Goal: Information Seeking & Learning: Learn about a topic

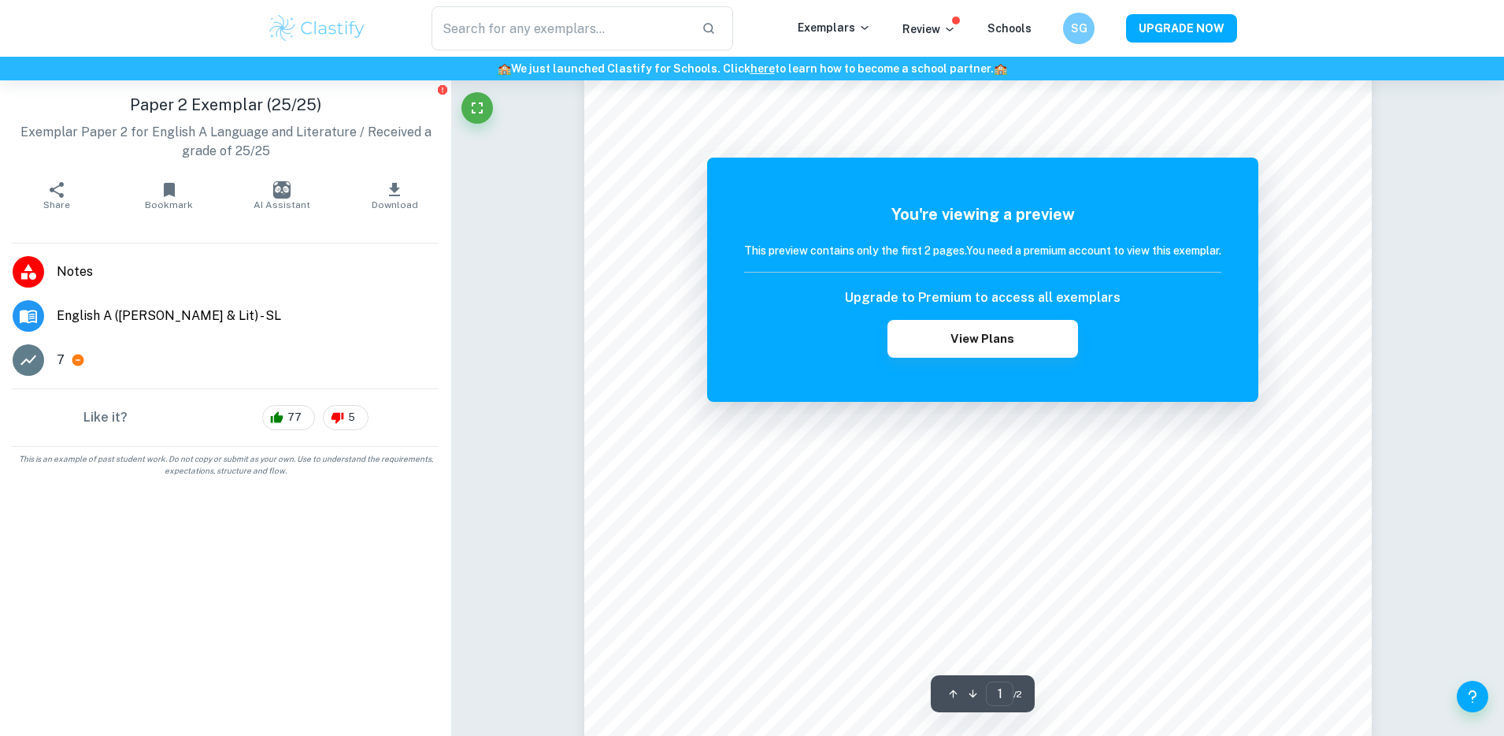
scroll to position [60, 0]
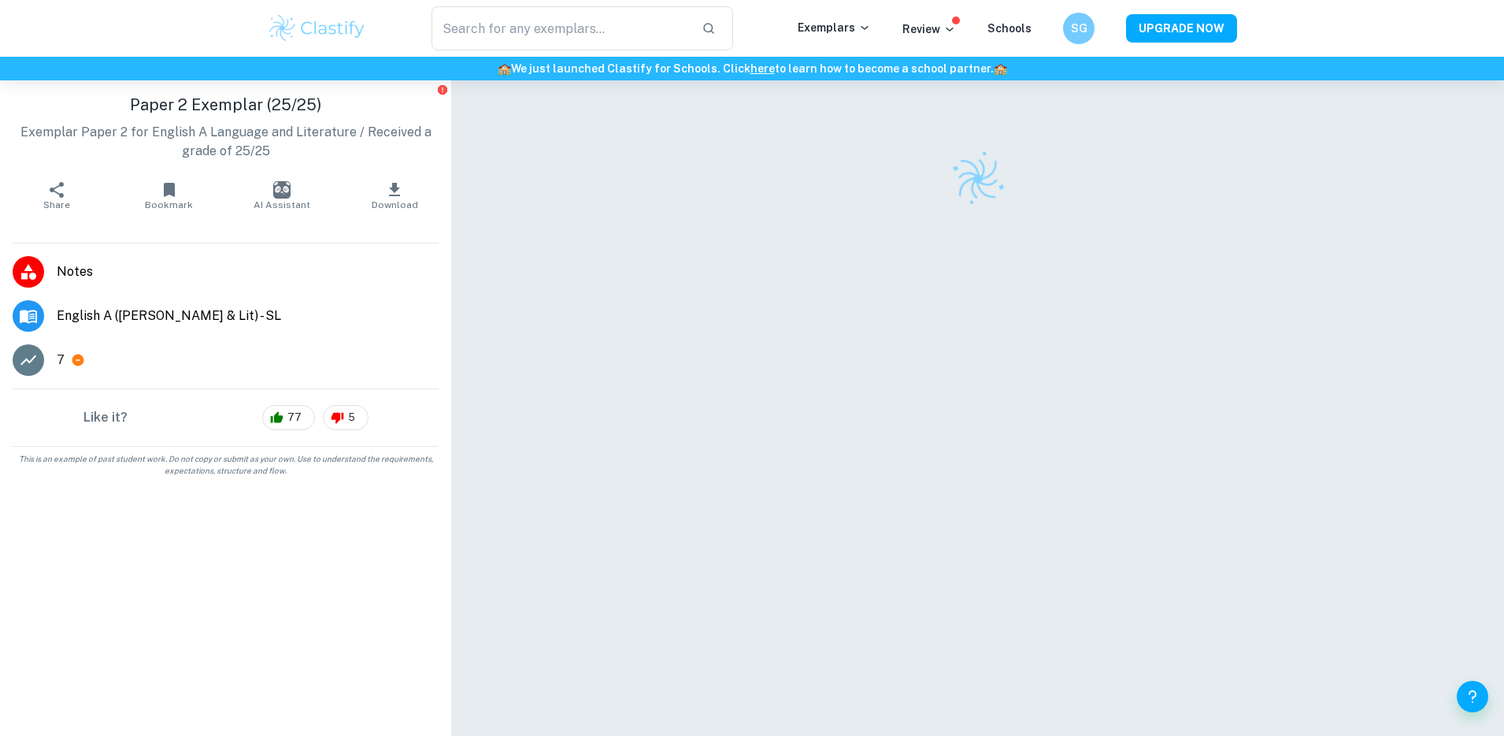
click at [310, 35] on img at bounding box center [317, 28] width 100 height 31
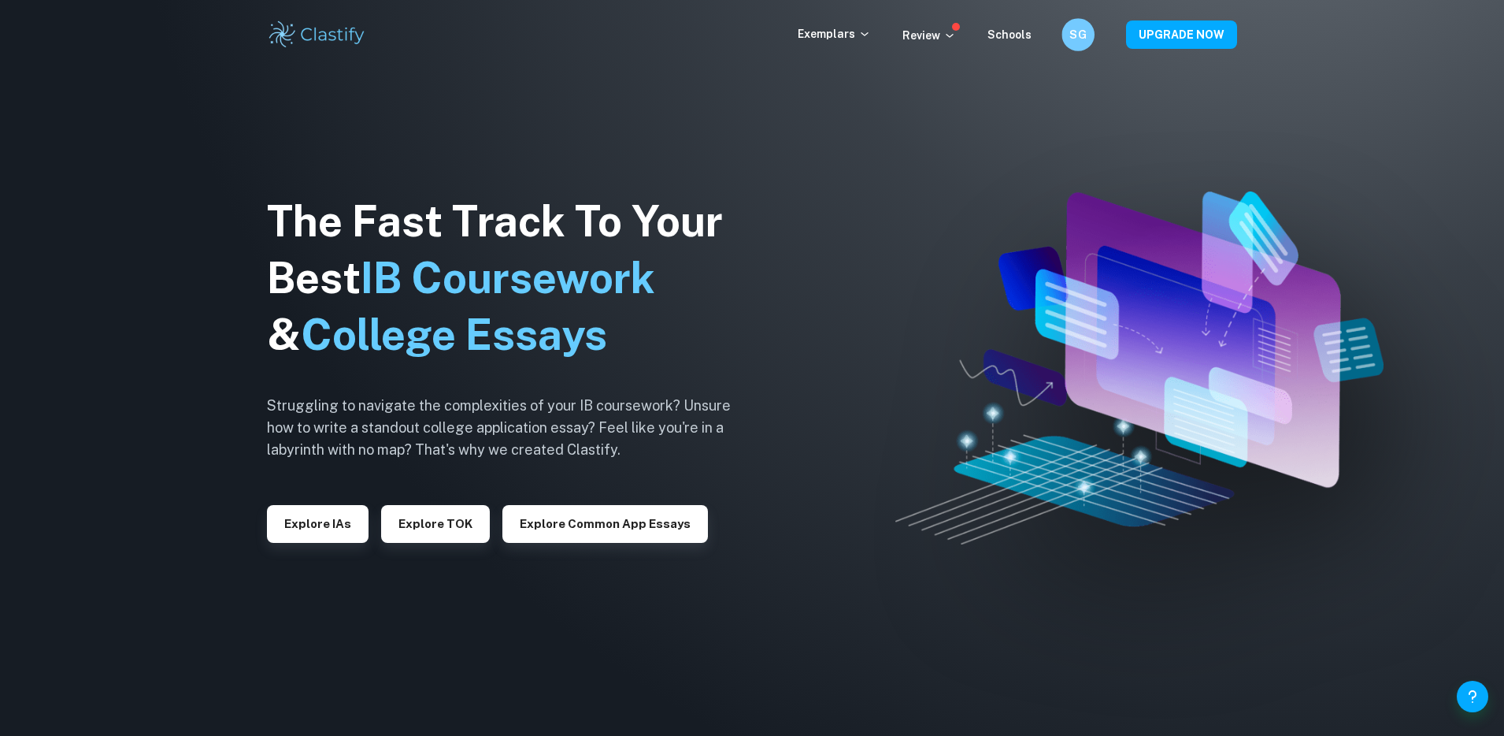
click at [1084, 41] on h6 "SG" at bounding box center [1078, 35] width 19 height 18
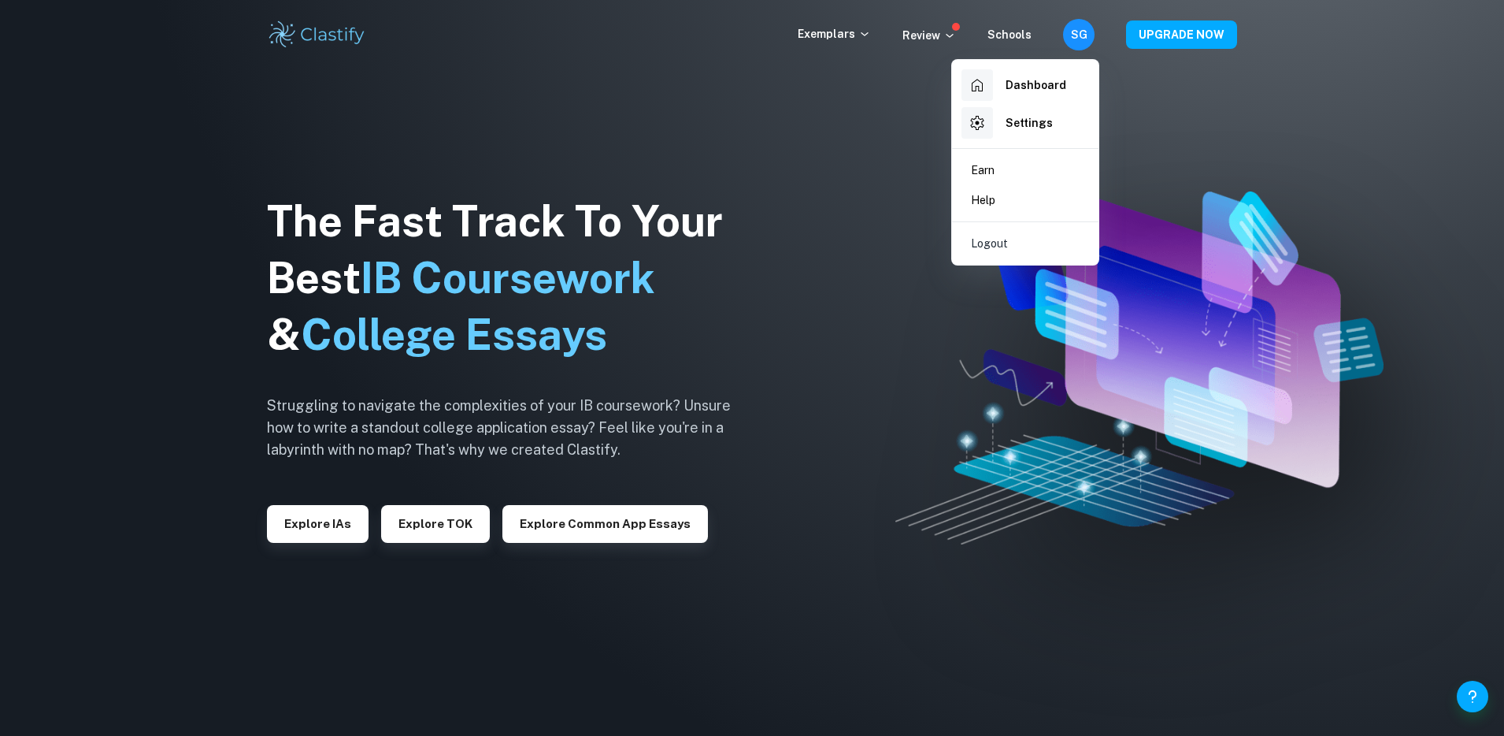
click at [1084, 41] on div at bounding box center [752, 368] width 1504 height 736
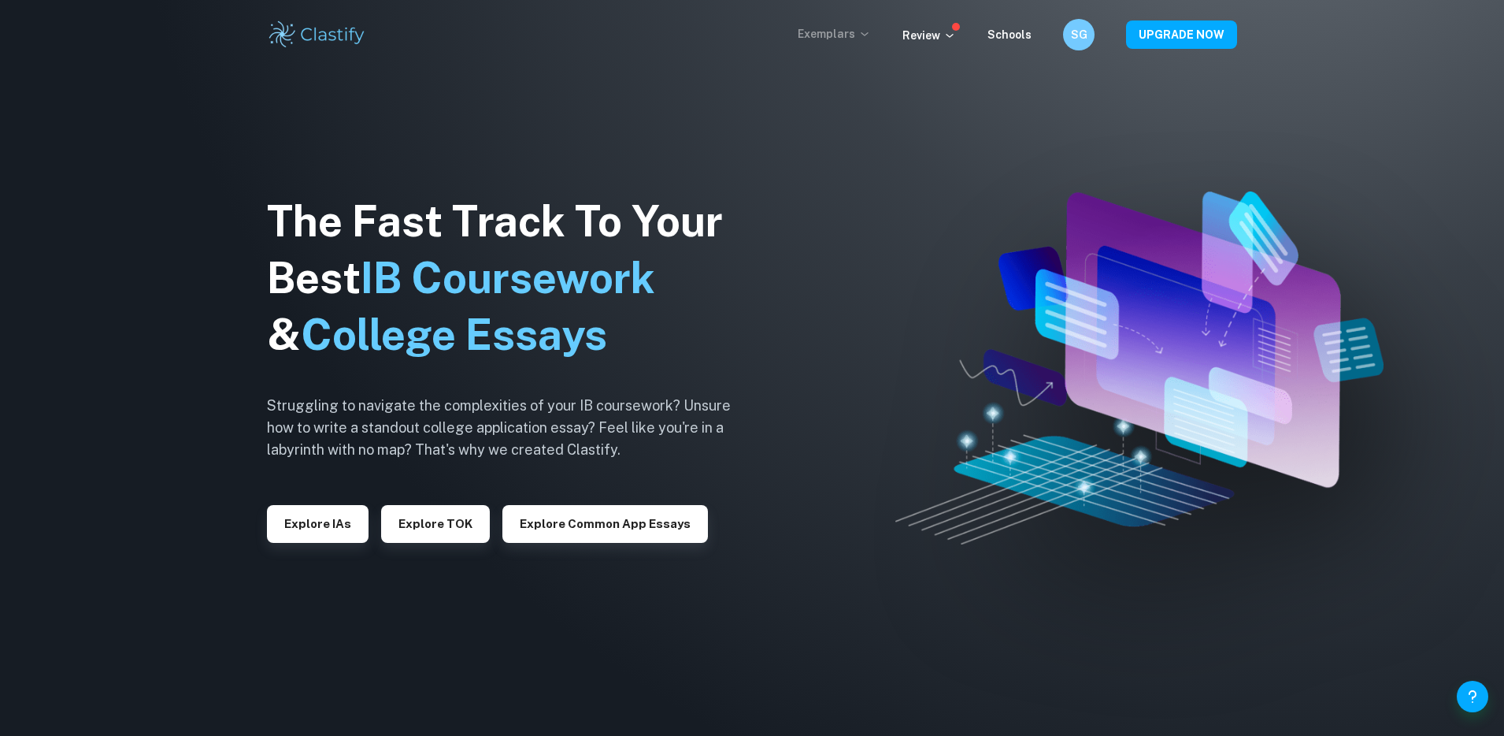
click at [854, 31] on p "Exemplars" at bounding box center [834, 33] width 73 height 17
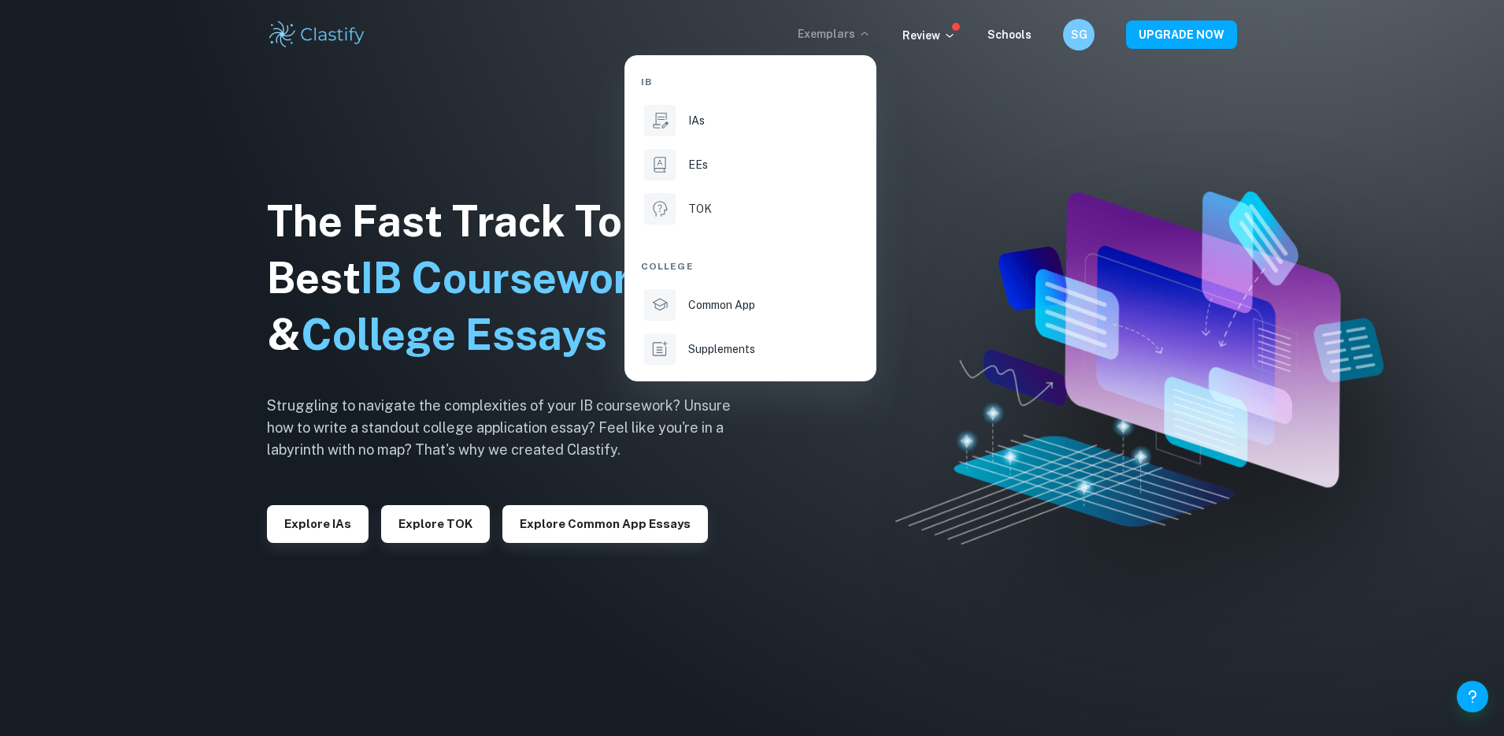
click at [610, 462] on div at bounding box center [752, 368] width 1504 height 736
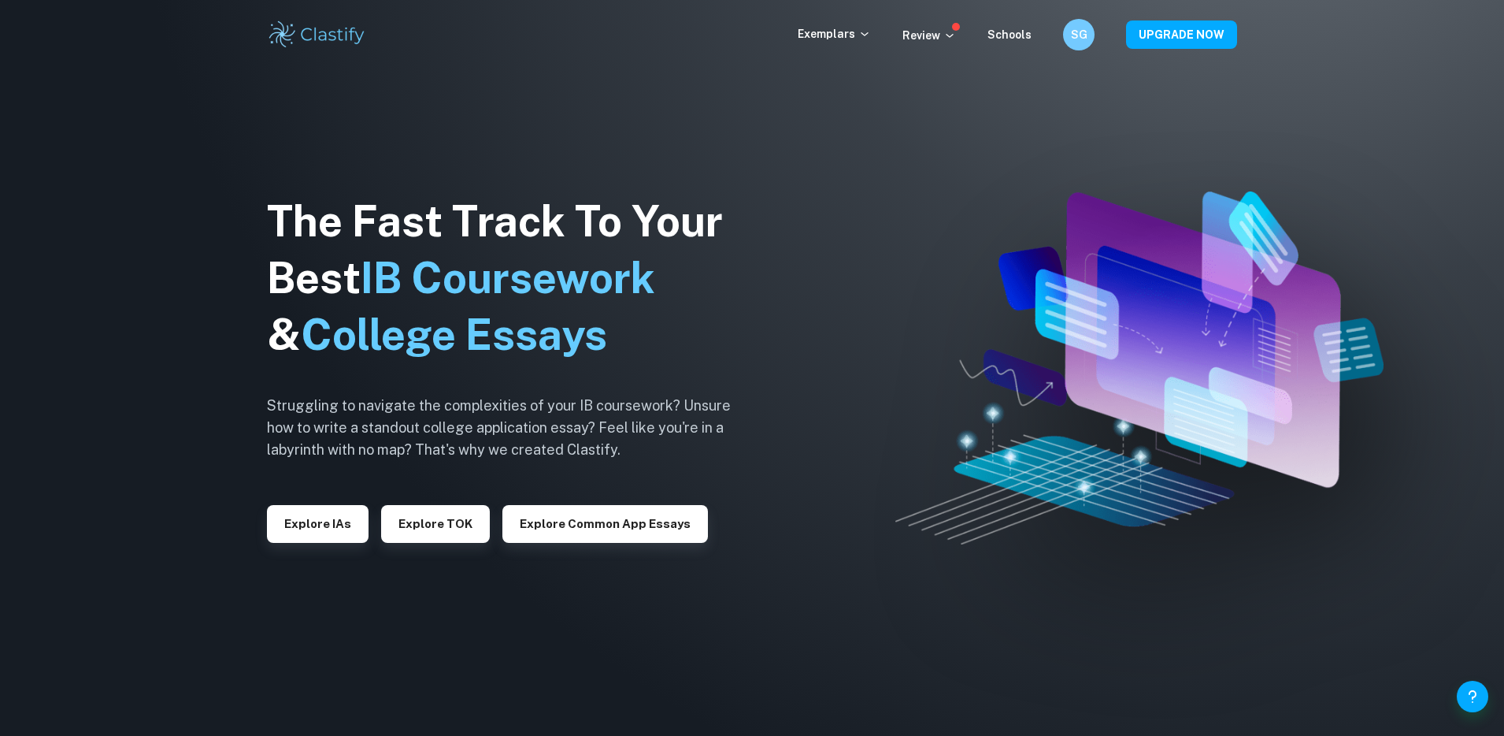
click at [938, 45] on div "Exemplars Review Schools SG UPGRADE NOW" at bounding box center [752, 34] width 1008 height 31
click at [940, 38] on p "Review" at bounding box center [929, 35] width 54 height 17
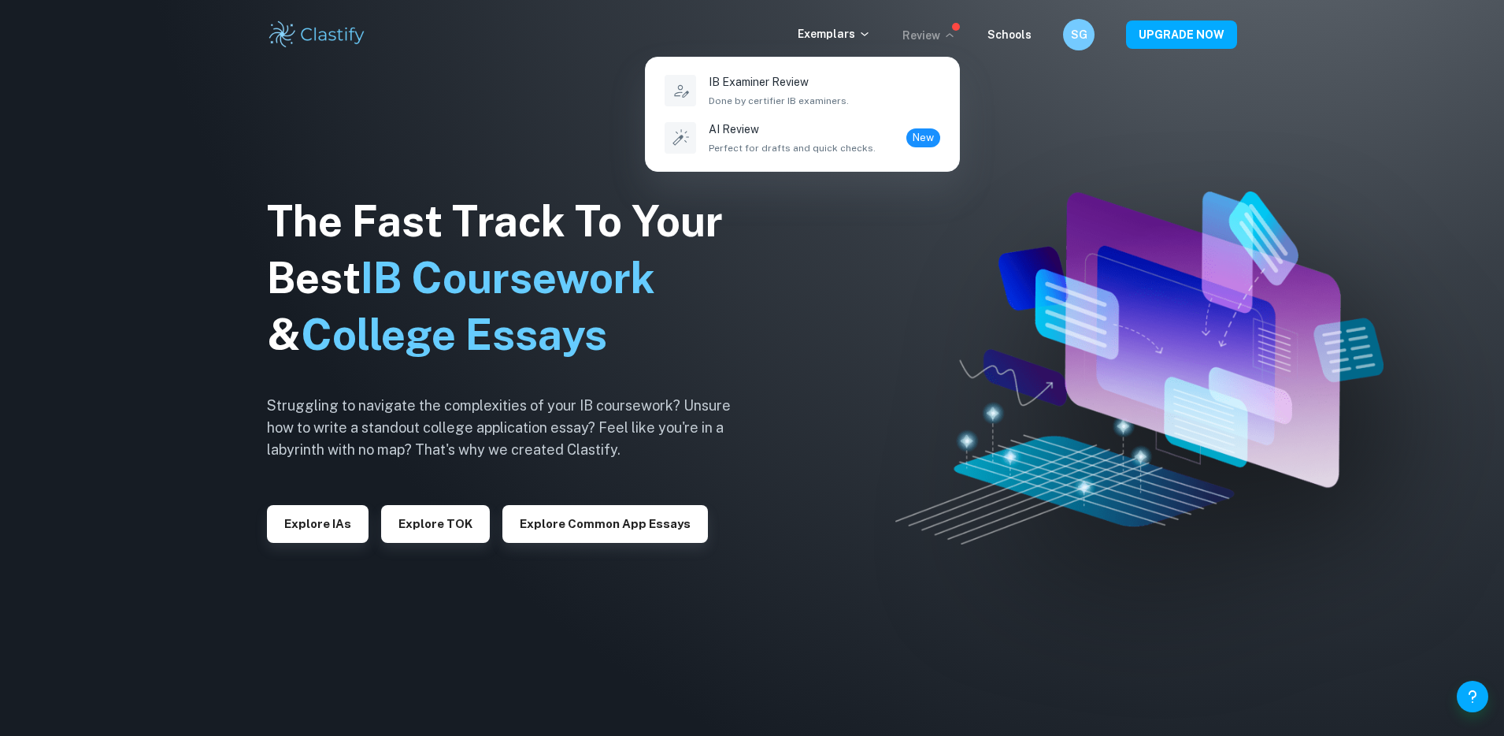
click at [895, 38] on div at bounding box center [752, 368] width 1504 height 736
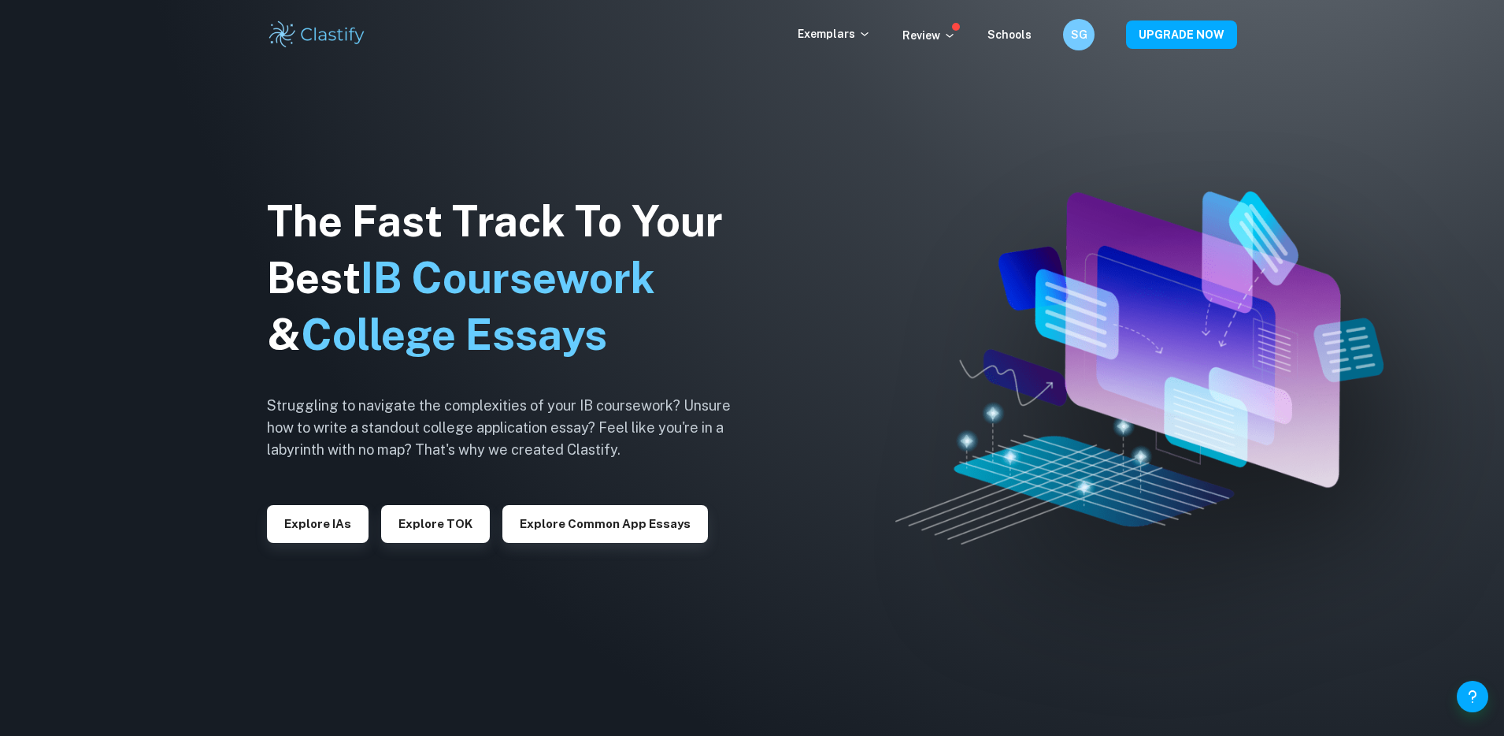
click at [961, 33] on div "Review" at bounding box center [944, 34] width 85 height 19
click at [931, 34] on p "Review" at bounding box center [929, 35] width 54 height 17
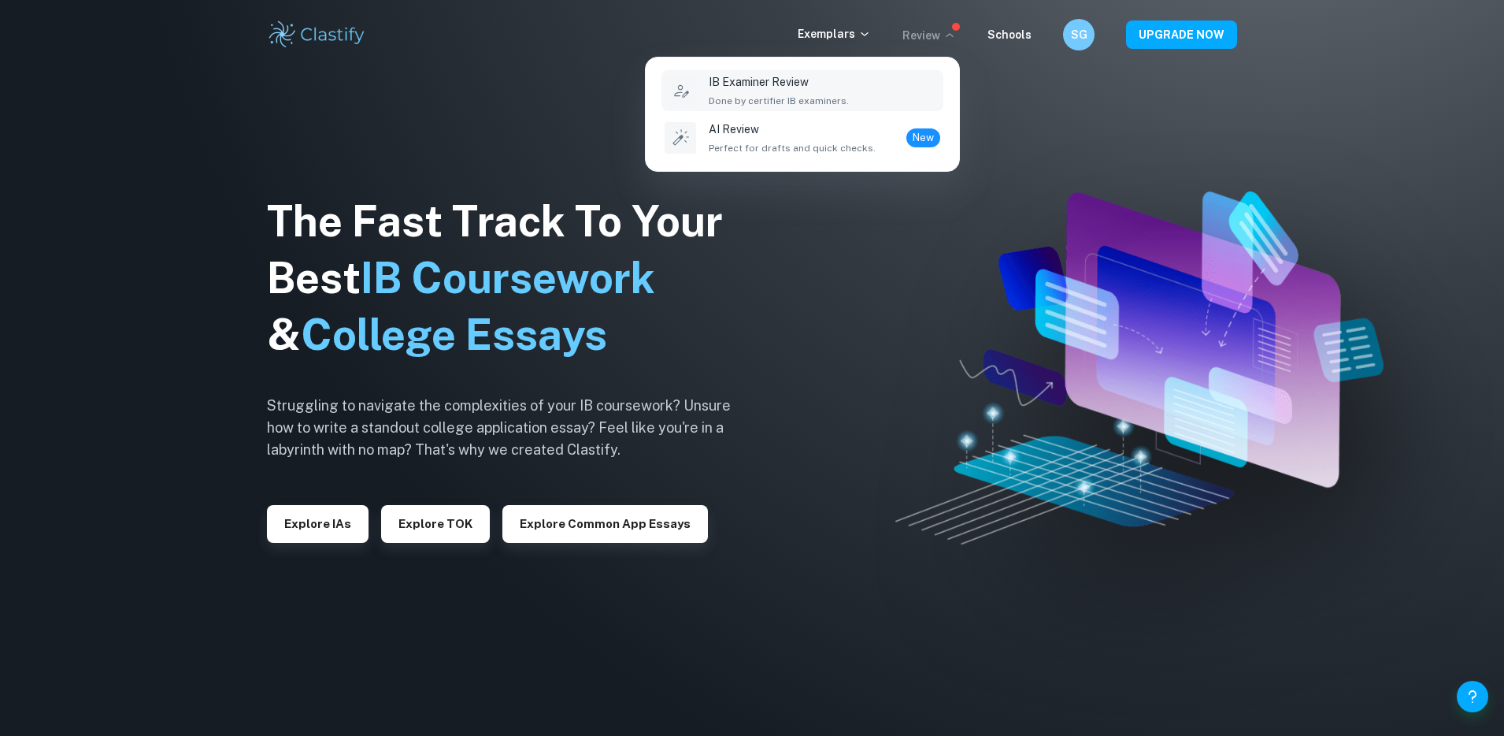
click at [865, 102] on div "IB Examiner Review Done by certifier IB examiners." at bounding box center [825, 90] width 232 height 35
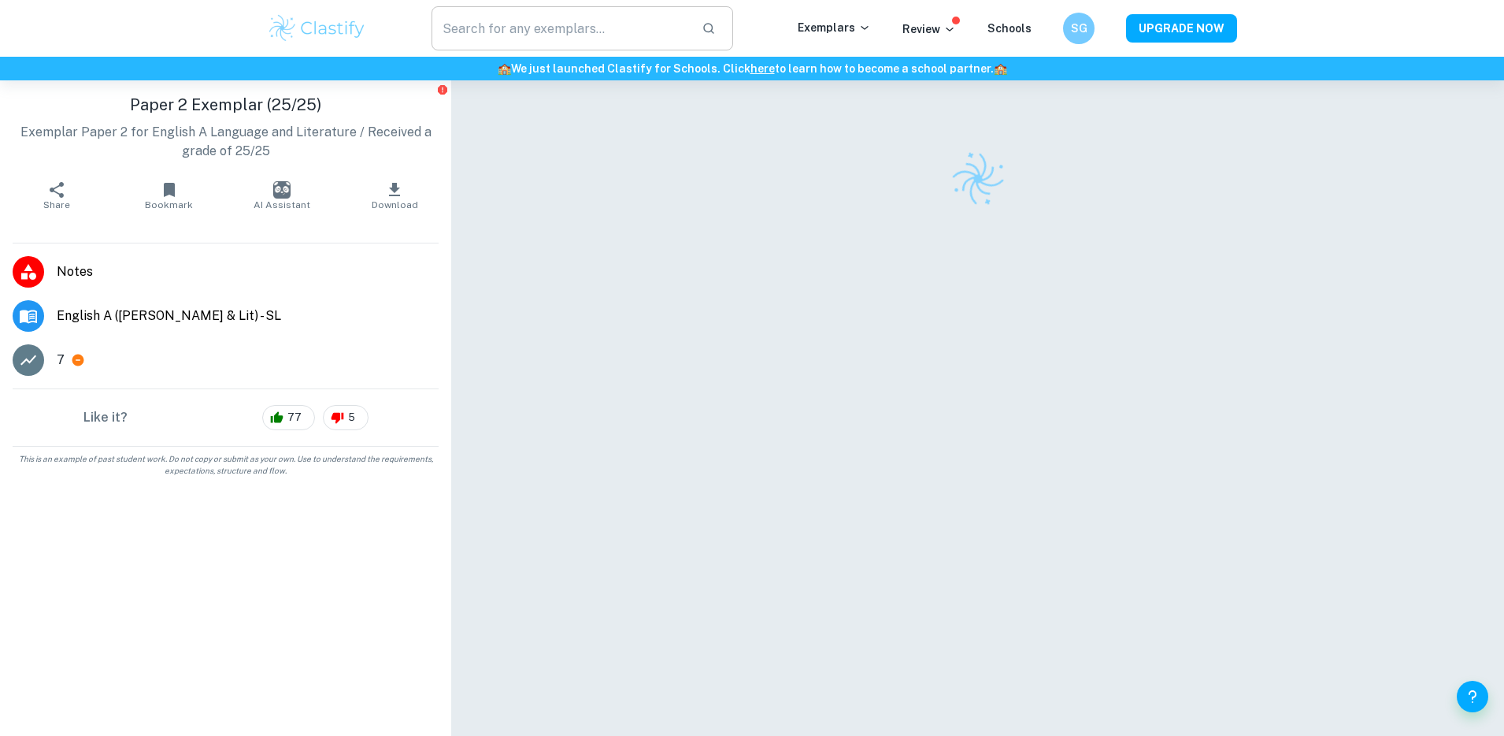
click at [462, 33] on input "text" at bounding box center [561, 28] width 258 height 44
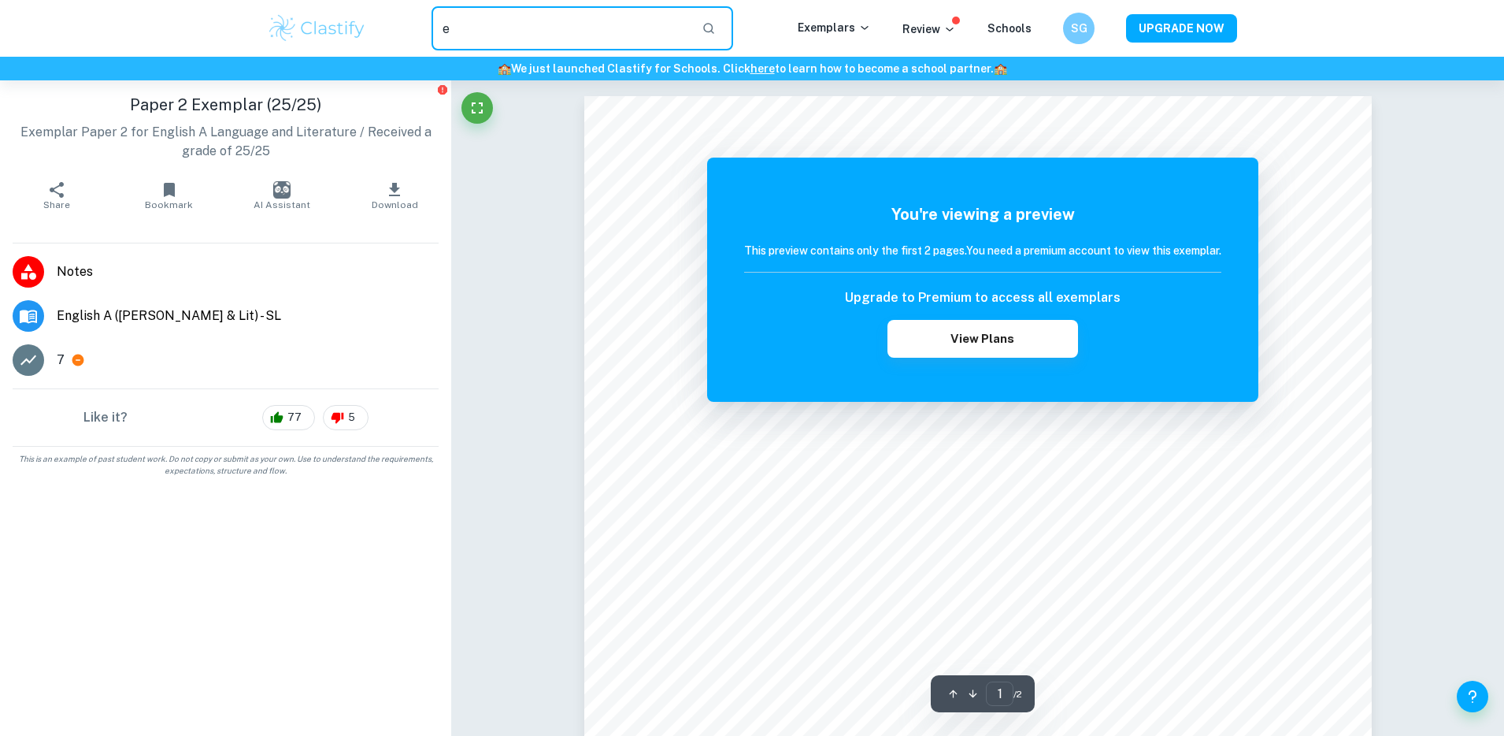
type input "e"
click at [42, 319] on div at bounding box center [28, 315] width 31 height 31
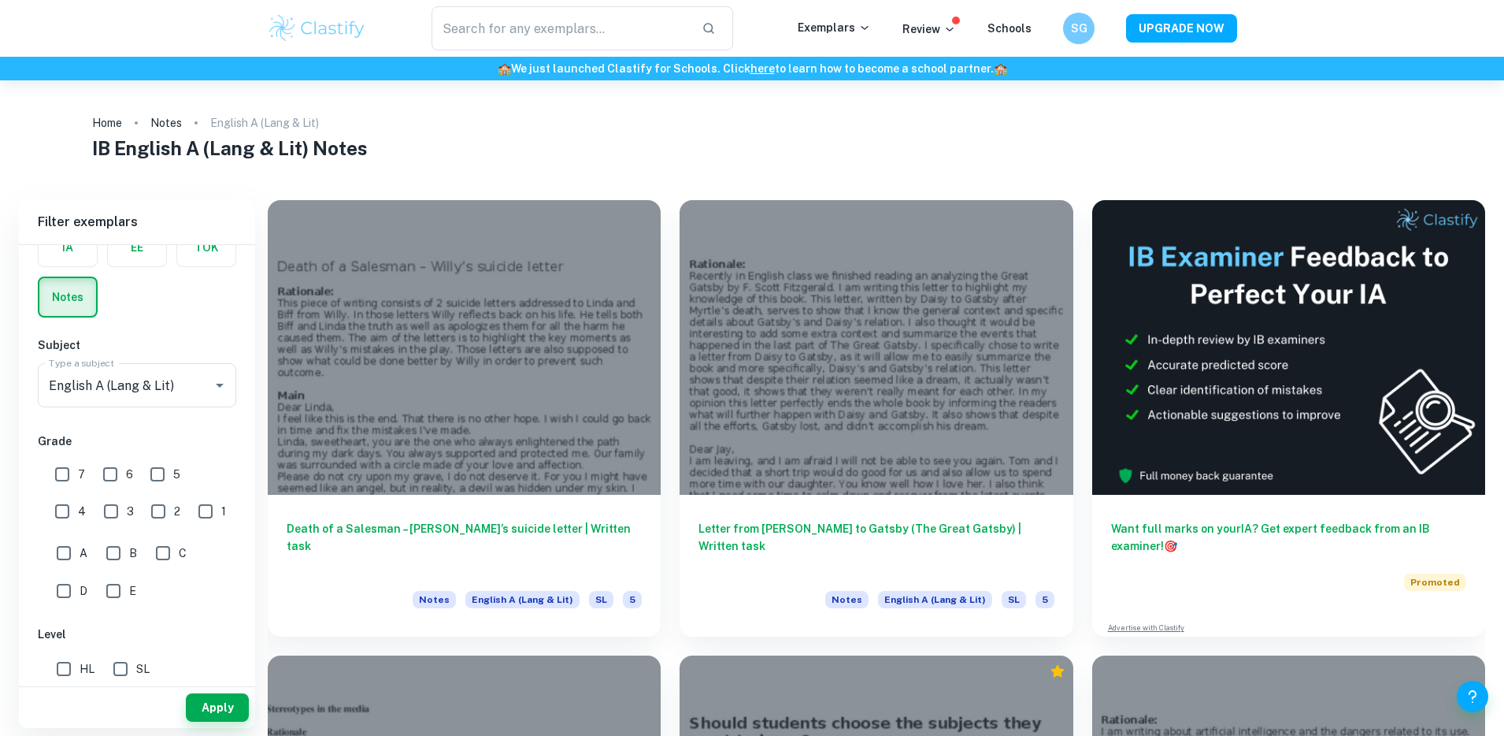
scroll to position [41, 0]
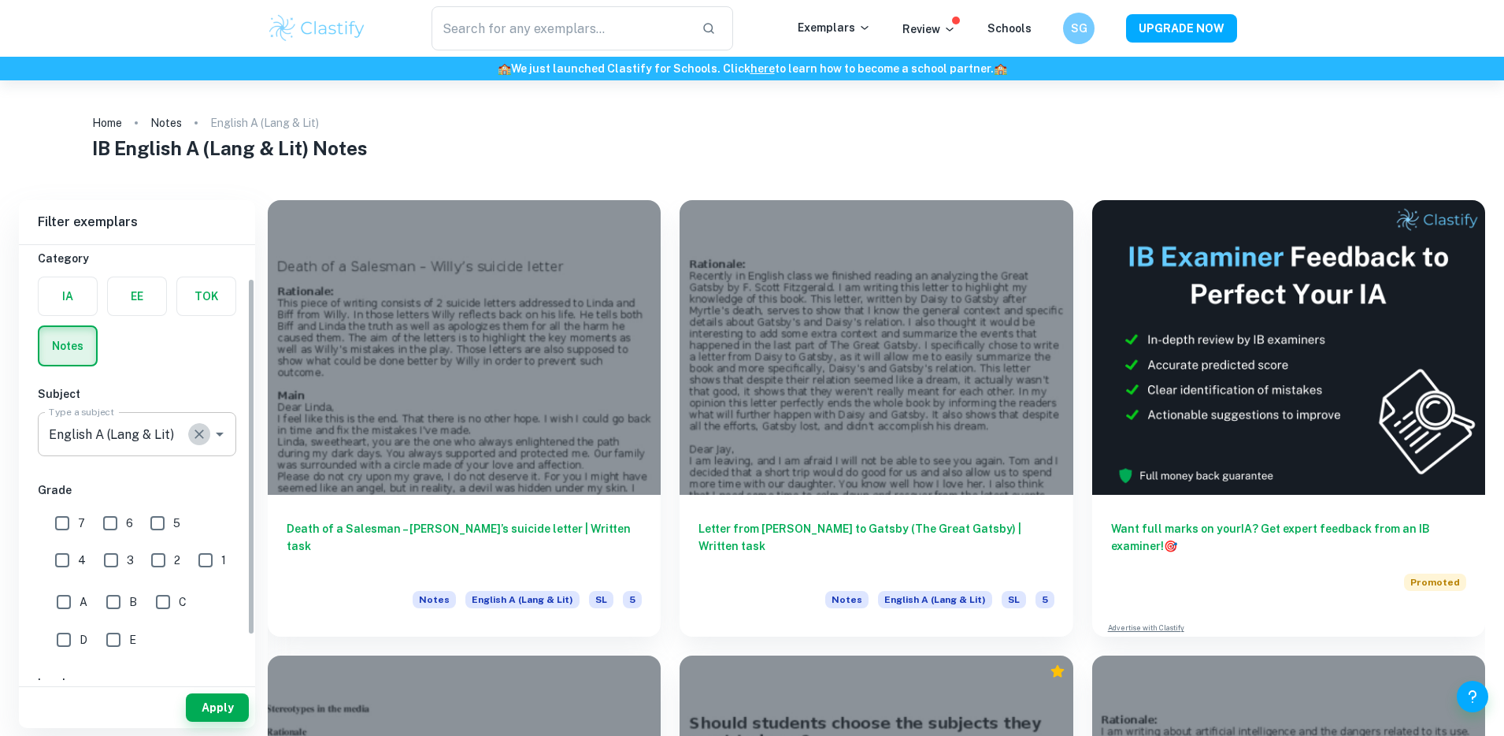
click at [200, 442] on button "Clear" at bounding box center [199, 434] width 22 height 22
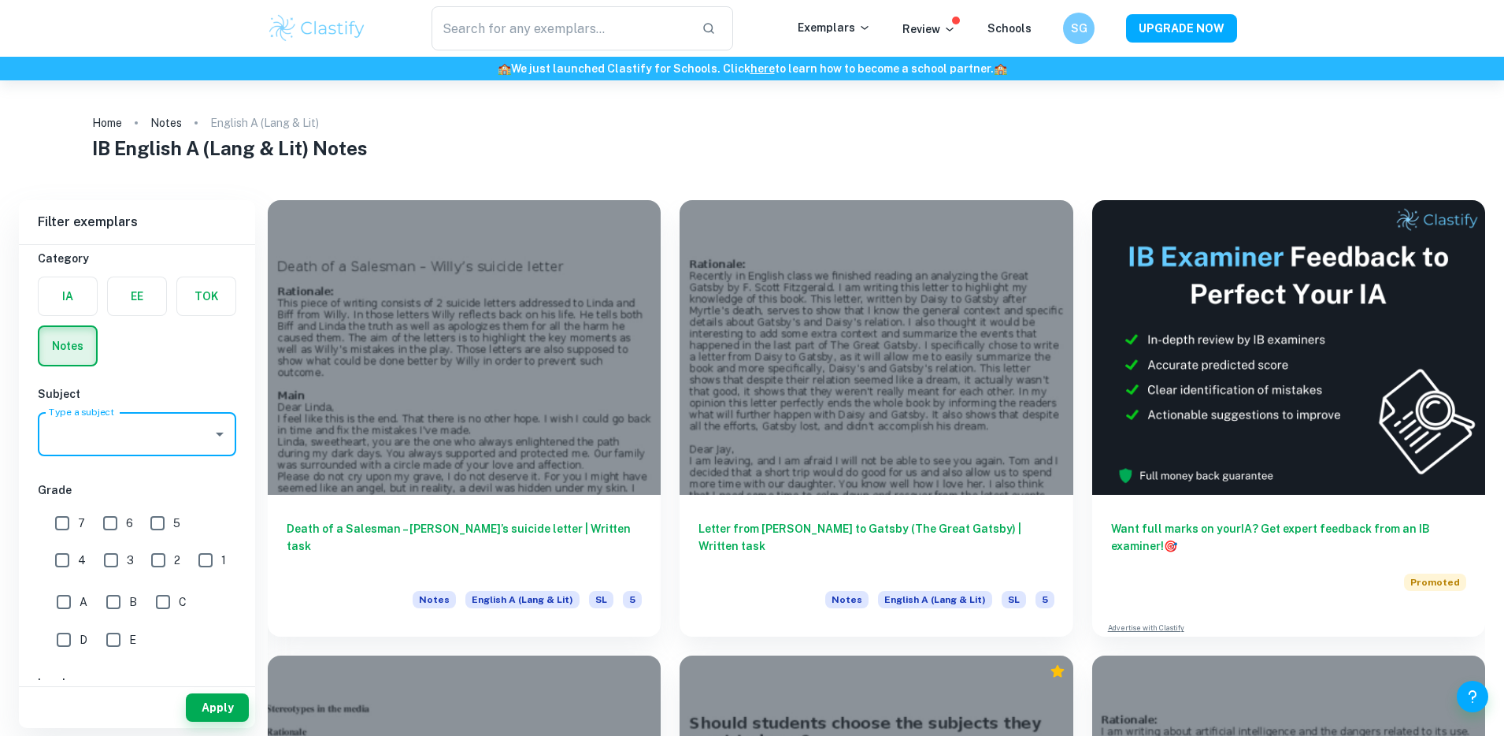
click at [196, 353] on div "IA EE TOK Notes" at bounding box center [132, 316] width 208 height 99
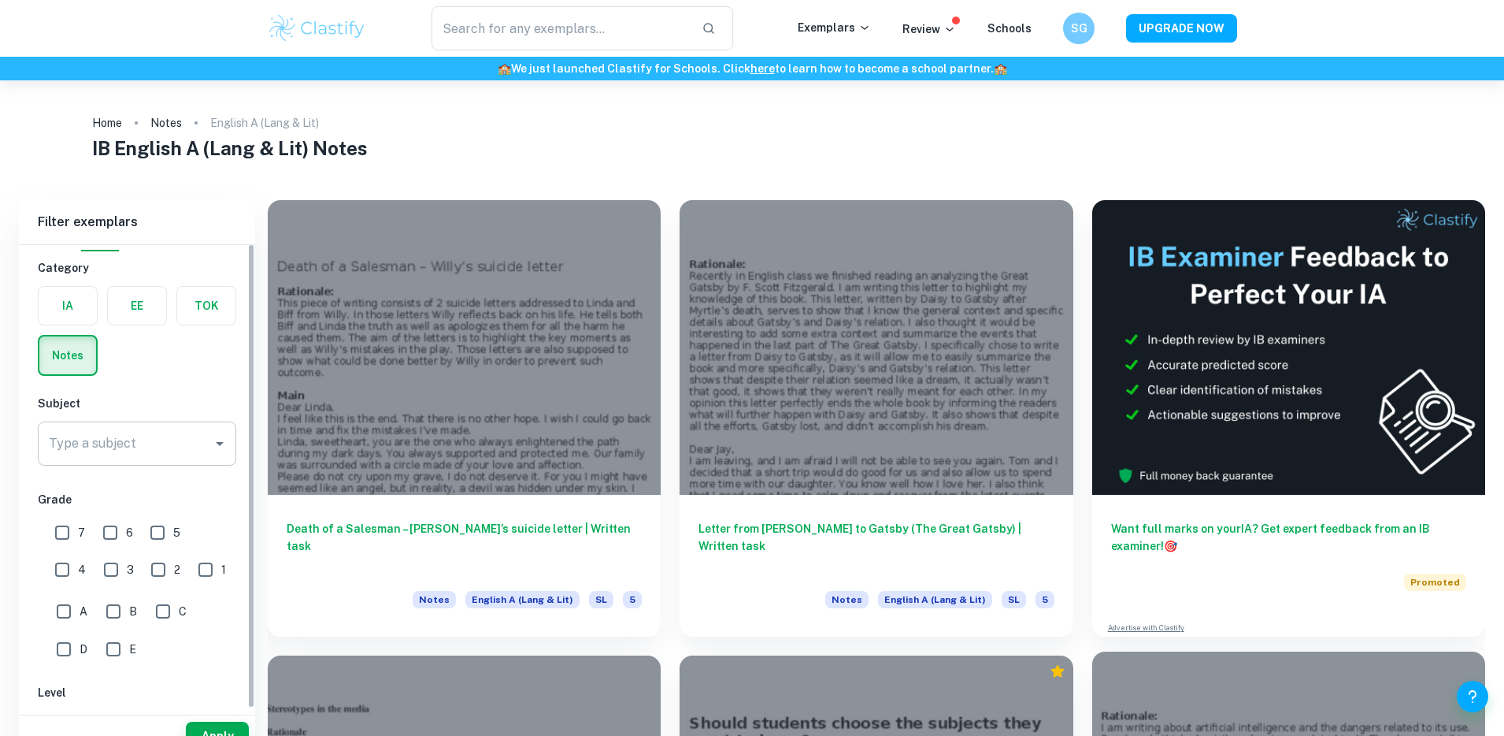
scroll to position [94, 0]
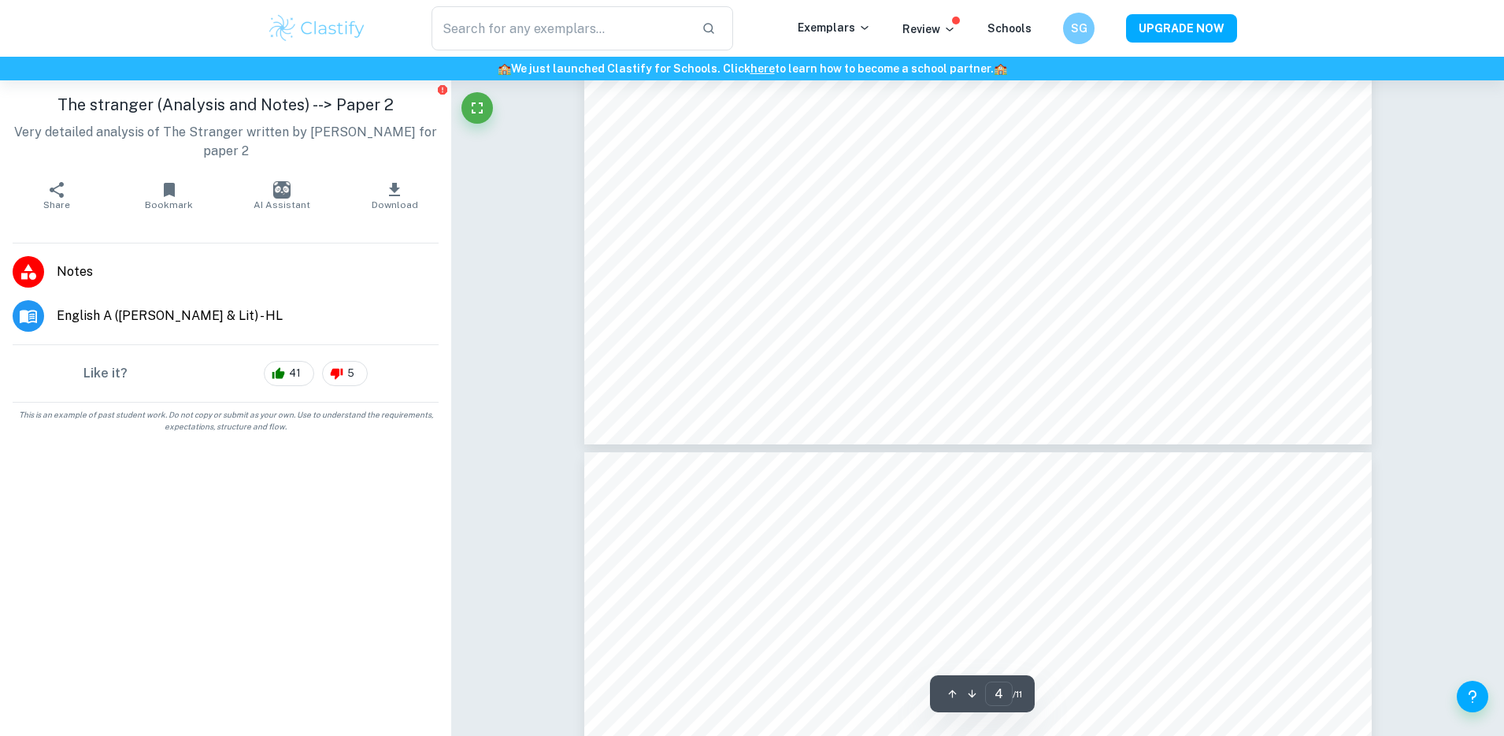
type input "5"
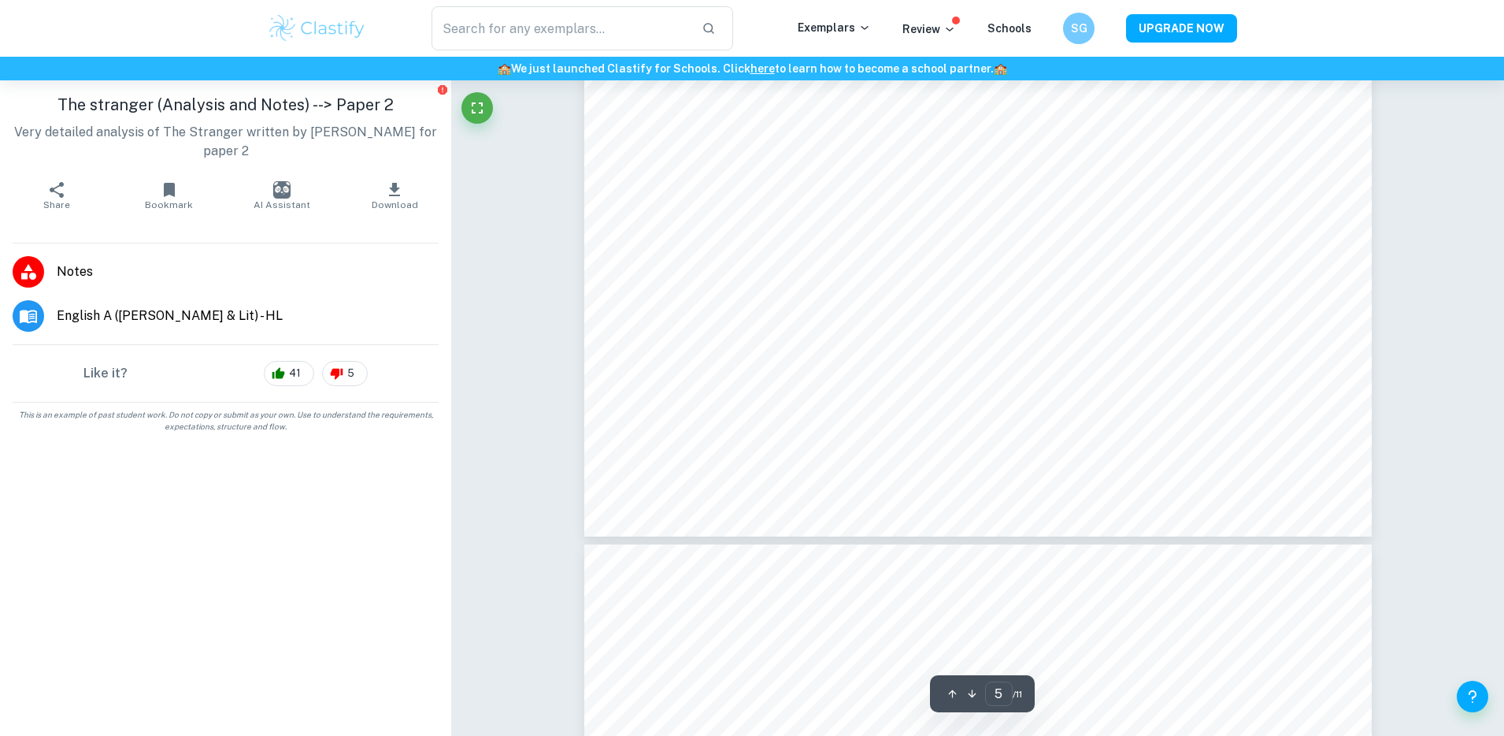
scroll to position [4971, 0]
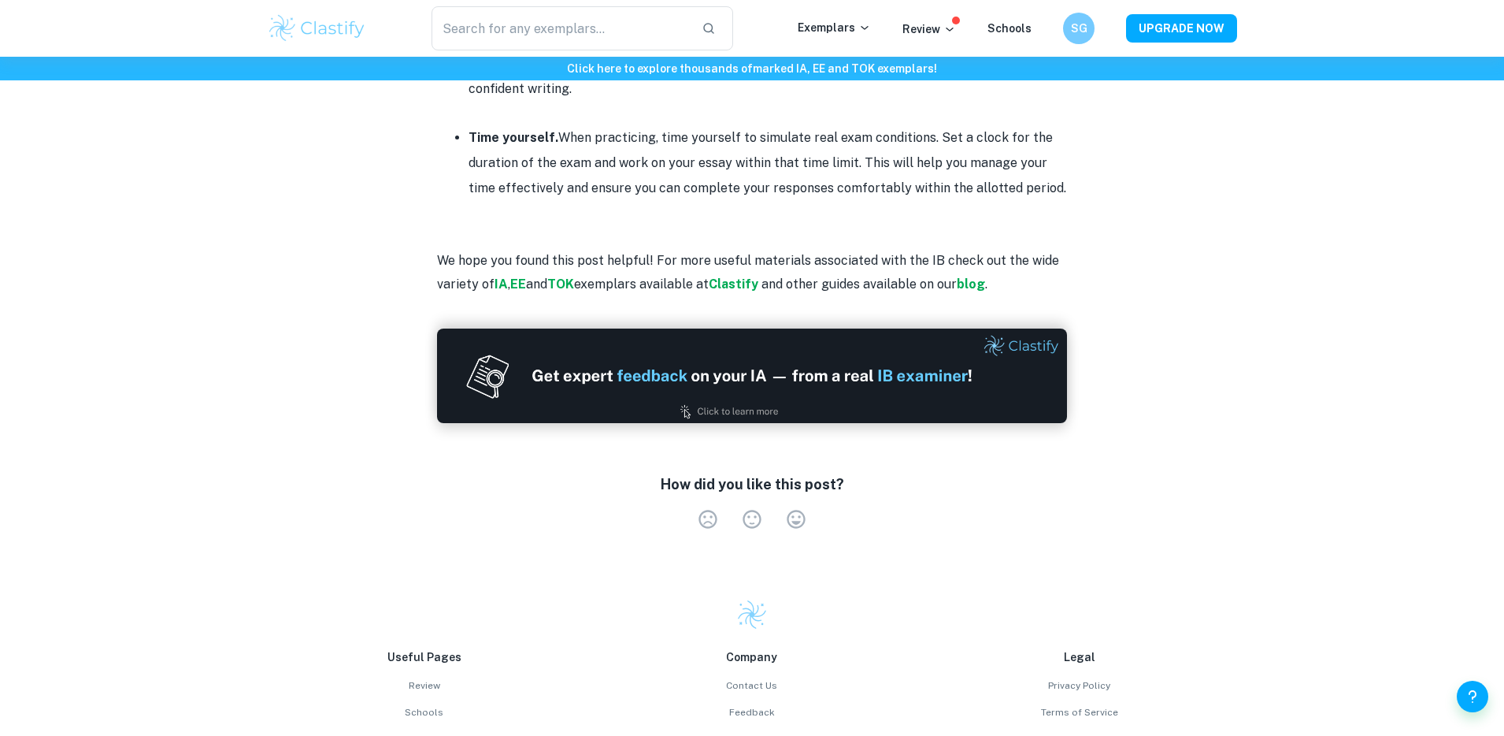
scroll to position [2351, 0]
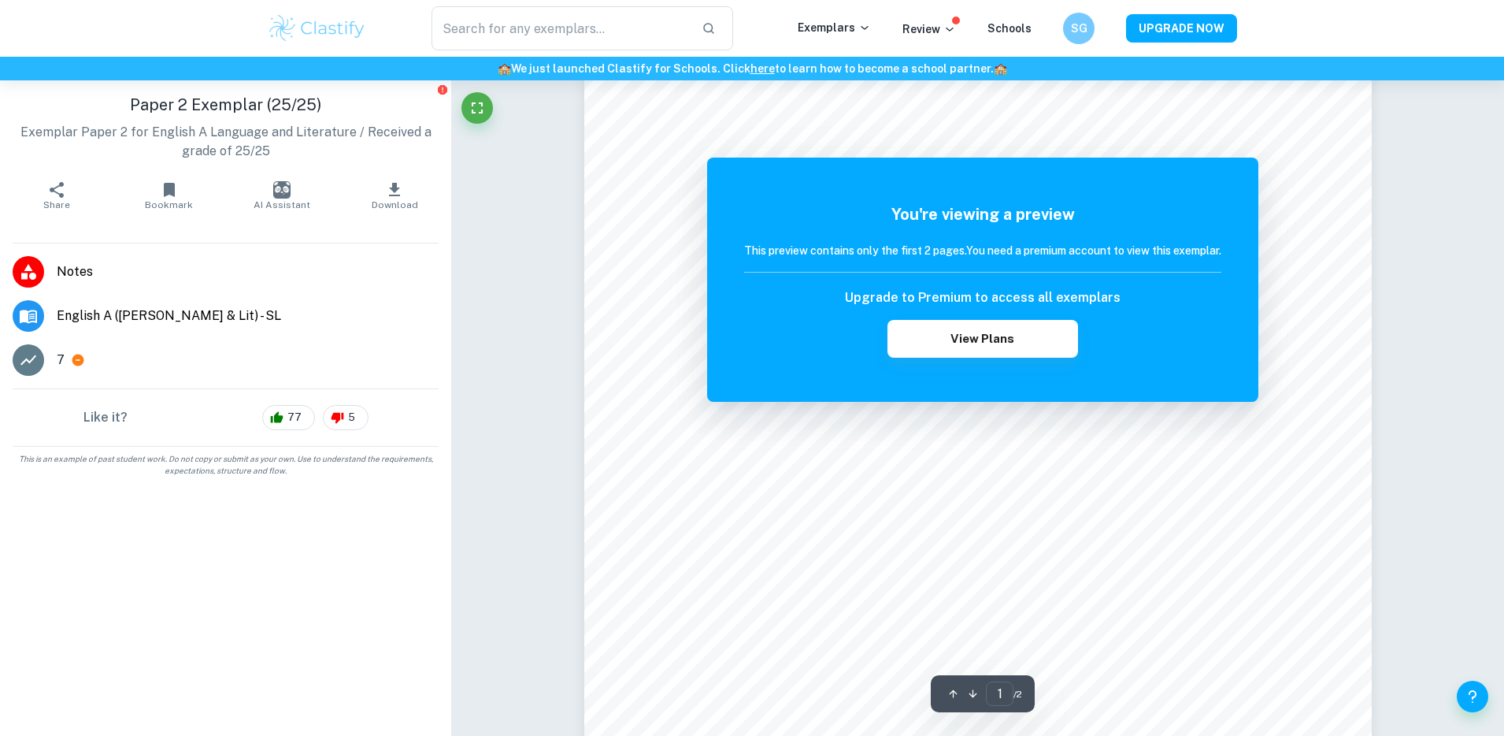
scroll to position [132, 0]
